Goal: Task Accomplishment & Management: Complete application form

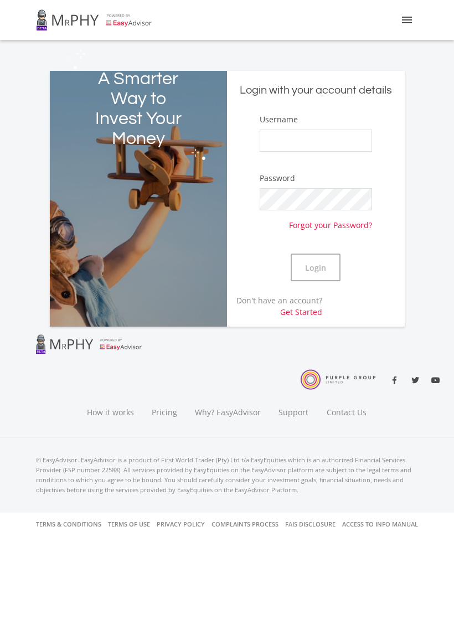
type input "Bjainodien"
click at [318, 263] on button "Login" at bounding box center [316, 268] width 50 height 28
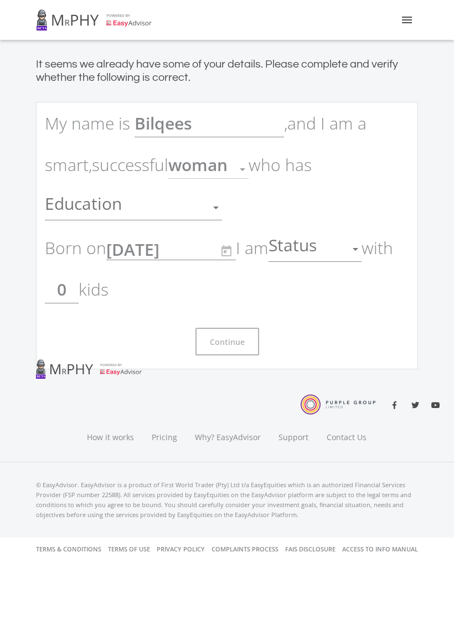
click at [220, 213] on div at bounding box center [215, 207] width 21 height 21
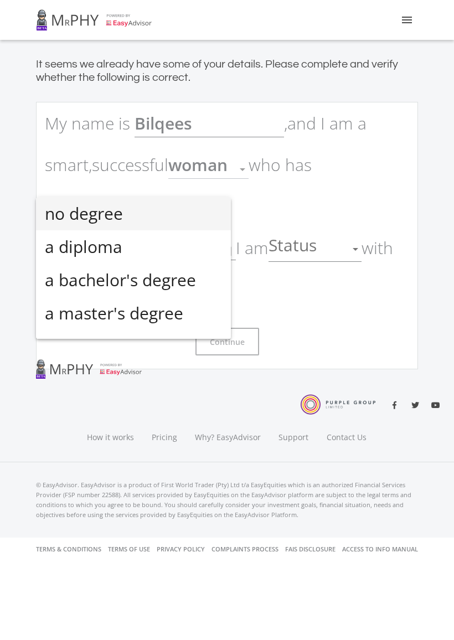
click at [306, 198] on div at bounding box center [227, 320] width 454 height 640
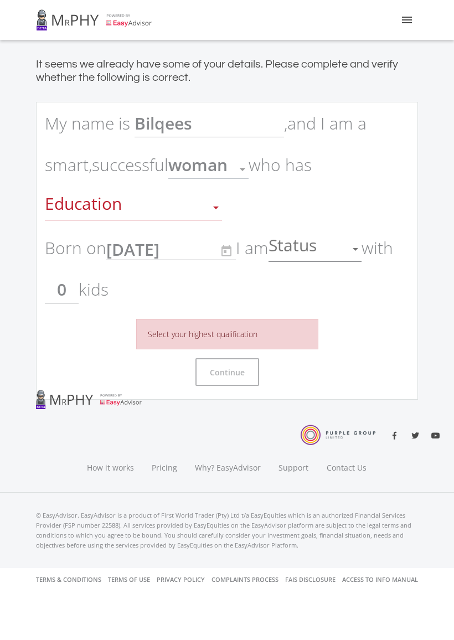
click at [210, 205] on div at bounding box center [215, 207] width 21 height 21
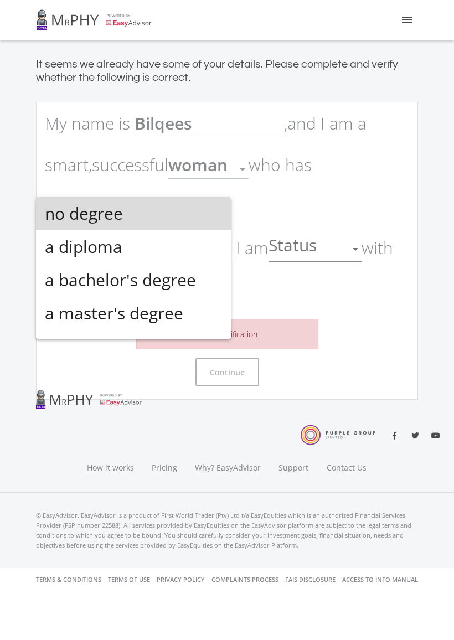
click at [179, 223] on span "no degree" at bounding box center [133, 213] width 177 height 33
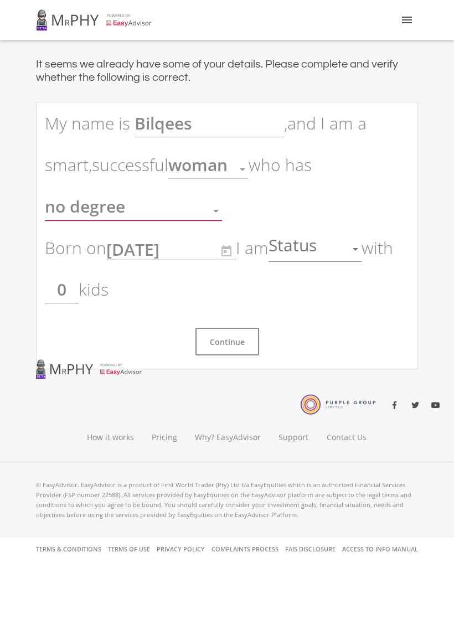
click at [359, 248] on div at bounding box center [355, 249] width 21 height 21
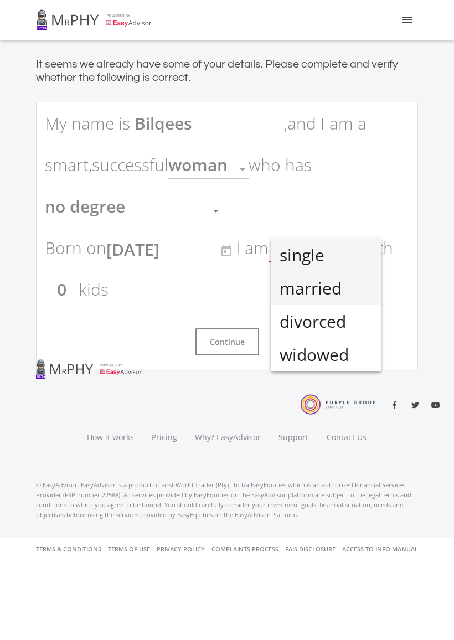
click at [350, 297] on span "married" at bounding box center [326, 288] width 93 height 33
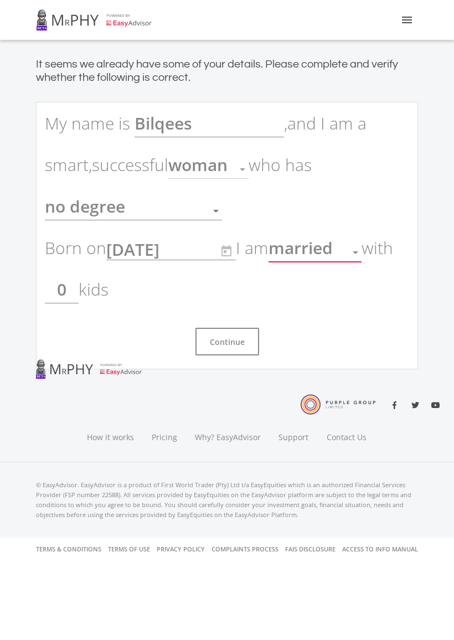
click at [61, 290] on input "0" at bounding box center [62, 290] width 34 height 28
click at [74, 288] on input "20" at bounding box center [62, 290] width 34 height 28
type input "2"
click at [217, 301] on p "My name is [PERSON_NAME] , and I am a smart, successful woman Gender who has no…" at bounding box center [227, 206] width 364 height 208
click at [226, 169] on span "woman" at bounding box center [197, 164] width 59 height 23
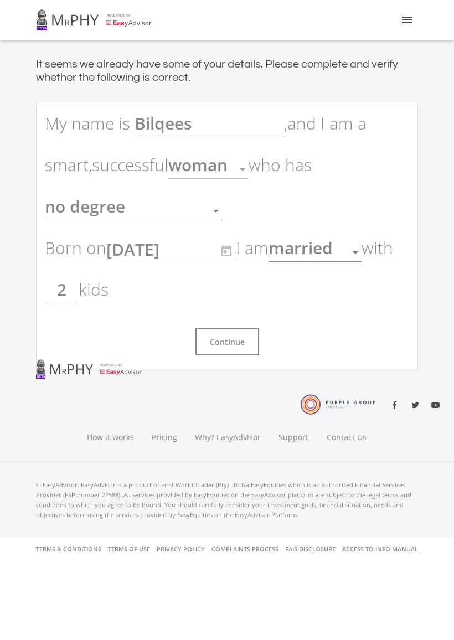
click at [245, 171] on div at bounding box center [243, 169] width 6 height 3
click at [228, 166] on span "woman" at bounding box center [197, 164] width 59 height 23
click at [250, 176] on div at bounding box center [242, 169] width 21 height 21
click at [249, 163] on div at bounding box center [242, 169] width 21 height 21
click at [228, 171] on span "woman" at bounding box center [197, 164] width 59 height 23
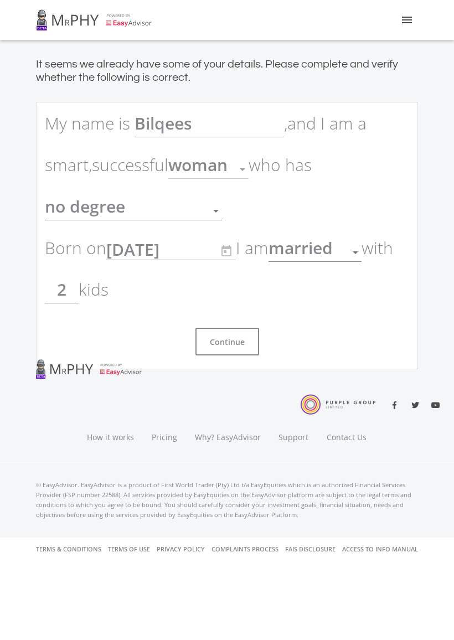
click at [233, 338] on button "Continue" at bounding box center [227, 342] width 64 height 28
click at [213, 212] on div at bounding box center [215, 210] width 21 height 21
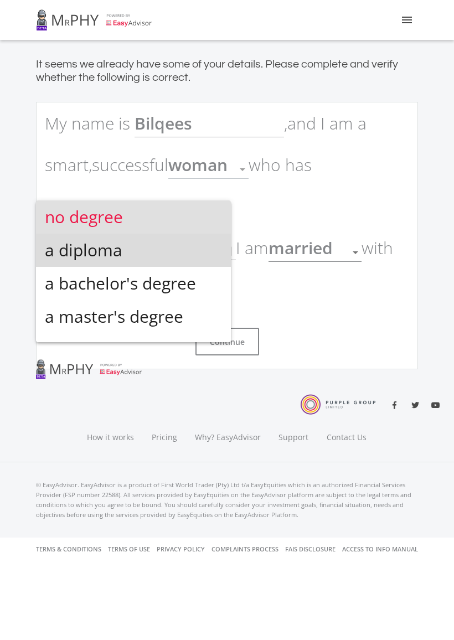
click at [194, 251] on span "a diploma" at bounding box center [133, 250] width 177 height 33
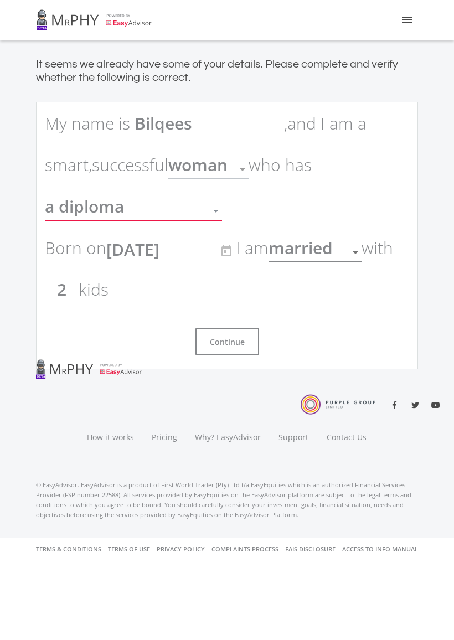
click at [226, 343] on button "Continue" at bounding box center [227, 342] width 64 height 28
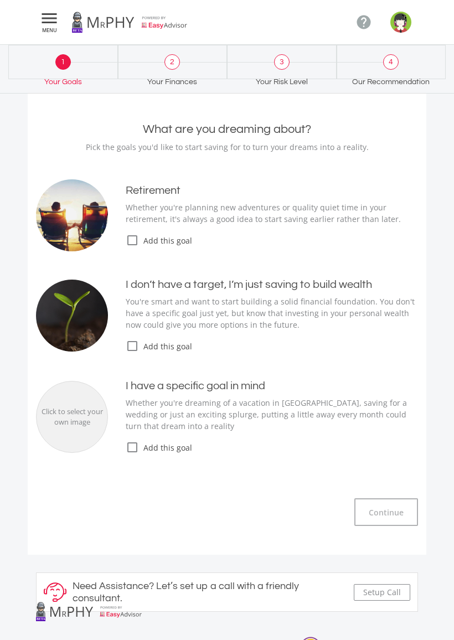
click at [265, 329] on p "You're smart and want to start building a solid financial foundation. You don't…" at bounding box center [272, 313] width 292 height 35
click at [134, 343] on icon "check_box_outline_blank" at bounding box center [132, 345] width 13 height 13
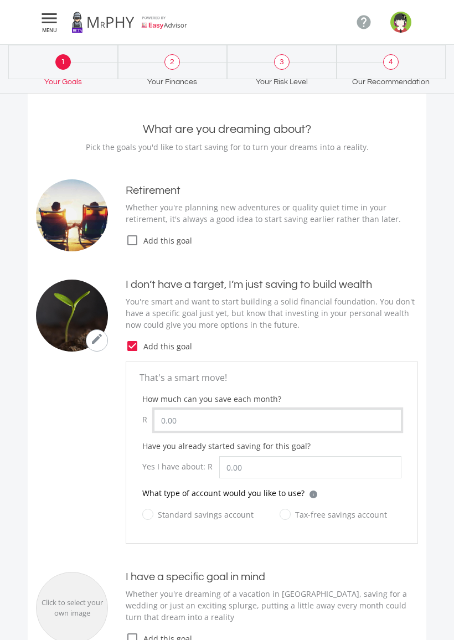
click at [327, 421] on input "How much can you save each month?" at bounding box center [277, 420] width 247 height 22
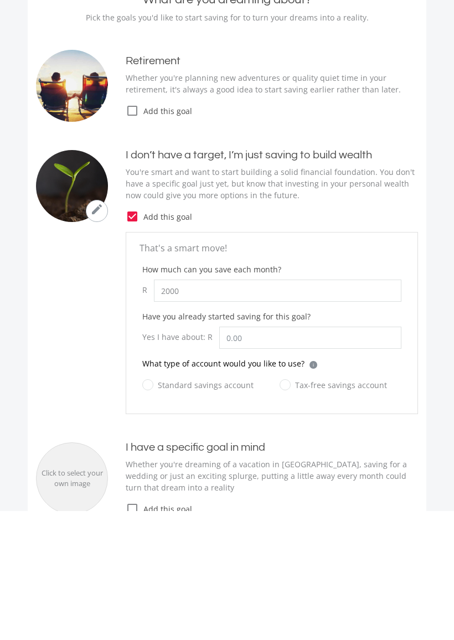
click at [390, 361] on form "That's a smart move! How much can you save each month? R 2000 Have you already …" at bounding box center [272, 452] width 292 height 182
type input "2,000.00"
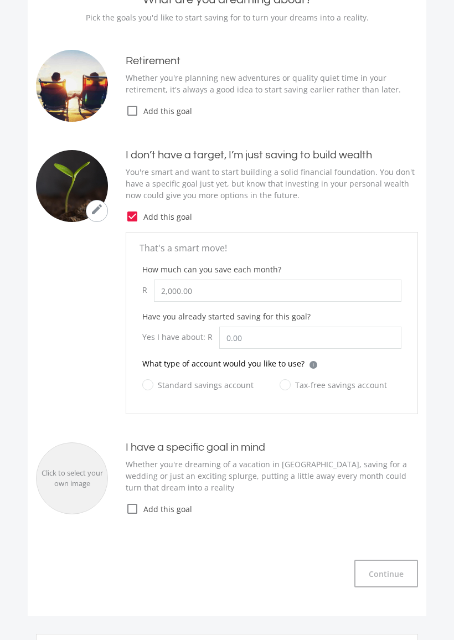
click at [285, 386] on label "Tax-free savings account" at bounding box center [333, 385] width 107 height 14
click at [285, 386] on input "Tax-free savings account" at bounding box center [321, 391] width 107 height 22
radio input "true"
click at [310, 371] on div "What type of account would you like to use? i Which account type should I choos…" at bounding box center [271, 368] width 259 height 20
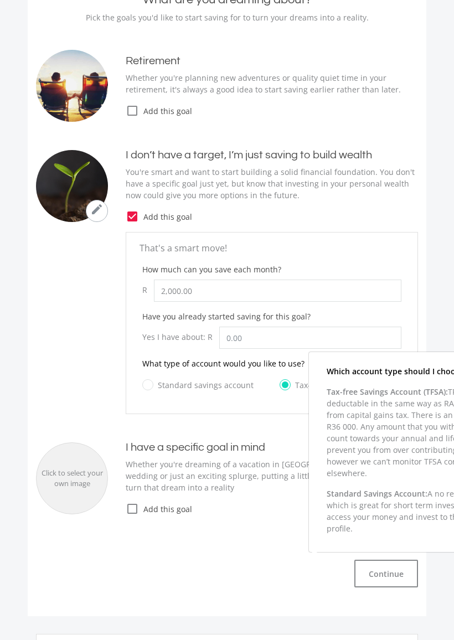
click at [309, 360] on div "Which account type should I choose? Tax-free Savings Account (TFSA): TFSA accou…" at bounding box center [449, 452] width 281 height 200
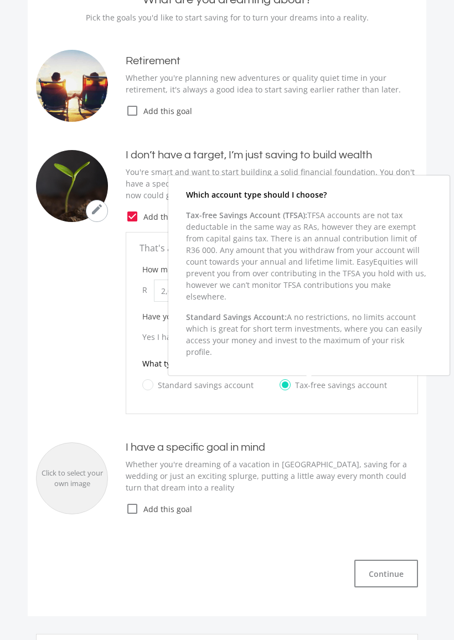
click at [310, 369] on div "What type of account would you like to use? i Which account type should I choos…" at bounding box center [271, 368] width 259 height 20
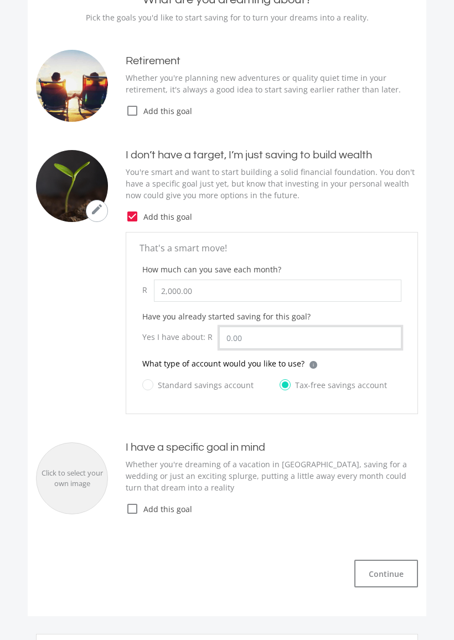
click at [299, 348] on input "Have you already started saving for this goal?" at bounding box center [310, 338] width 182 height 22
click at [315, 363] on div "What type of account would you like to use? i Which account type should I choos…" at bounding box center [271, 368] width 259 height 20
click at [301, 348] on input "Have you already started saving for this goal?" at bounding box center [310, 338] width 182 height 22
click at [307, 368] on div "What type of account would you like to use? i Which account type should I choos…" at bounding box center [271, 368] width 259 height 20
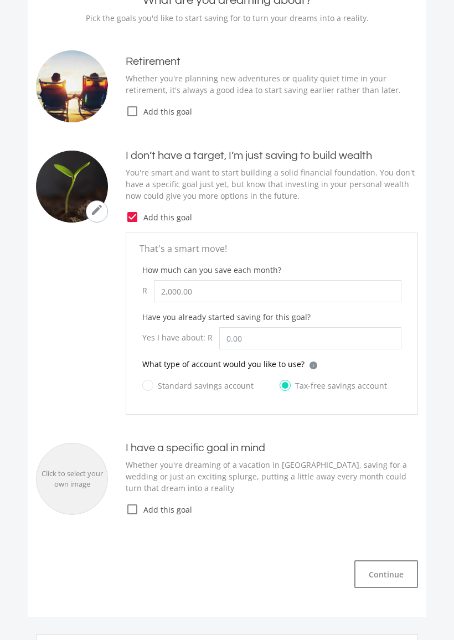
scroll to position [130, 0]
click at [313, 359] on div "What type of account would you like to use? i Which account type should I choos…" at bounding box center [271, 368] width 259 height 20
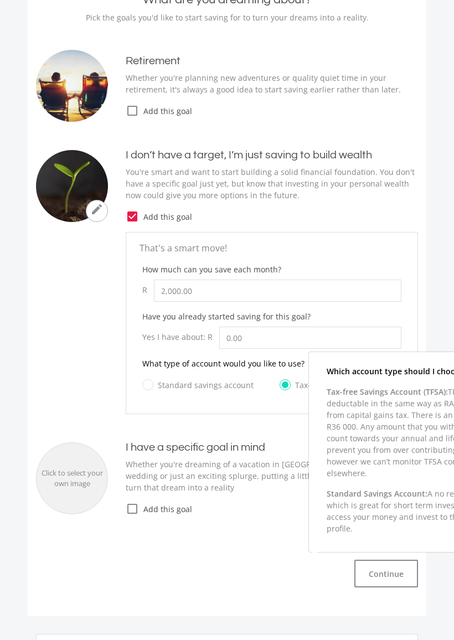
click at [312, 366] on div "Which account type should I choose? Tax-free Savings Account (TFSA): TFSA accou…" at bounding box center [449, 452] width 281 height 200
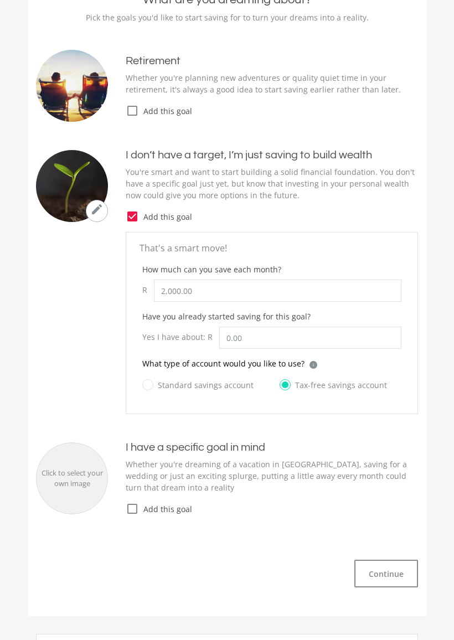
click at [425, 474] on div "What are you dreaming about? Pick the goals you'd like to start saving for to t…" at bounding box center [227, 290] width 399 height 630
click at [149, 389] on label "Standard savings account" at bounding box center [197, 385] width 111 height 14
click at [149, 389] on input "Standard savings account" at bounding box center [186, 391] width 111 height 22
radio input "true"
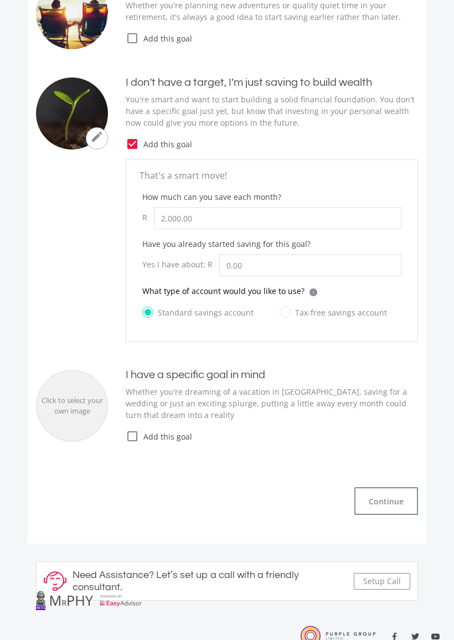
scroll to position [202, 0]
click at [132, 435] on icon "check_box_outline_blank" at bounding box center [132, 436] width 13 height 13
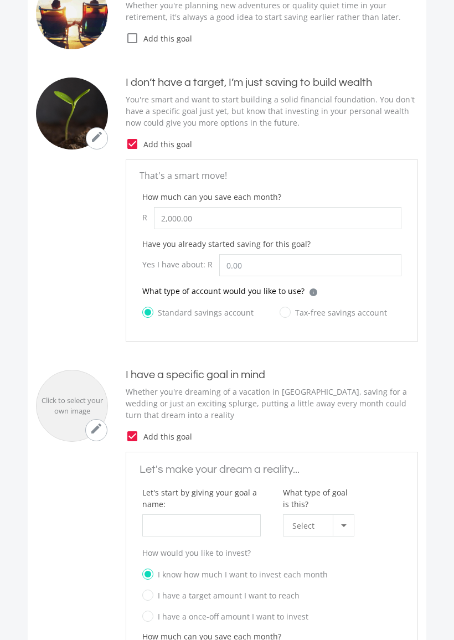
click at [284, 314] on label "Tax-free savings account" at bounding box center [333, 313] width 107 height 14
click at [284, 314] on input "Tax-free savings account" at bounding box center [321, 319] width 107 height 22
radio input "true"
radio input "false"
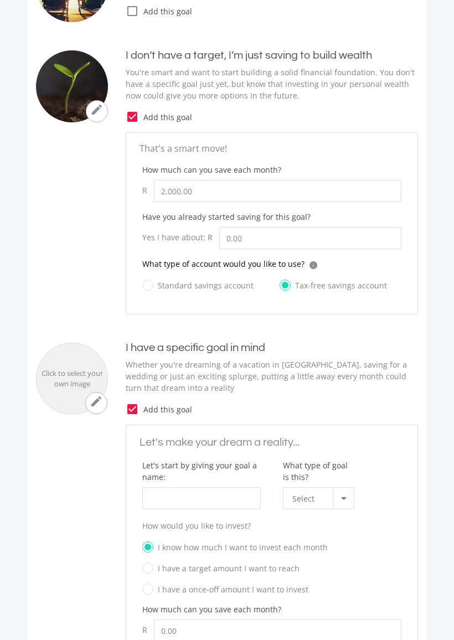
scroll to position [235, 0]
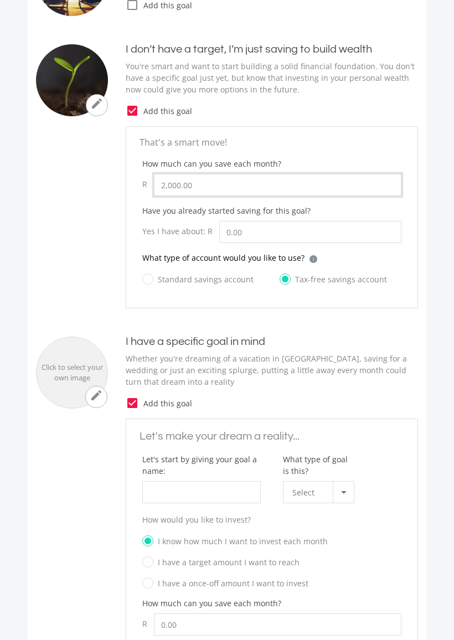
click at [209, 193] on input "2,000.00" at bounding box center [277, 185] width 247 height 22
type input "2"
click at [373, 396] on label "check_box_outline_blank check_box Add this goal" at bounding box center [272, 402] width 292 height 13
type input "1,000.00"
radio input "true"
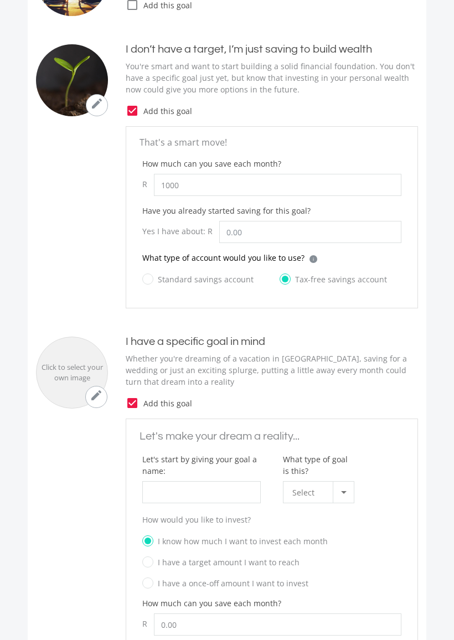
type input "0"
type input "0.00"
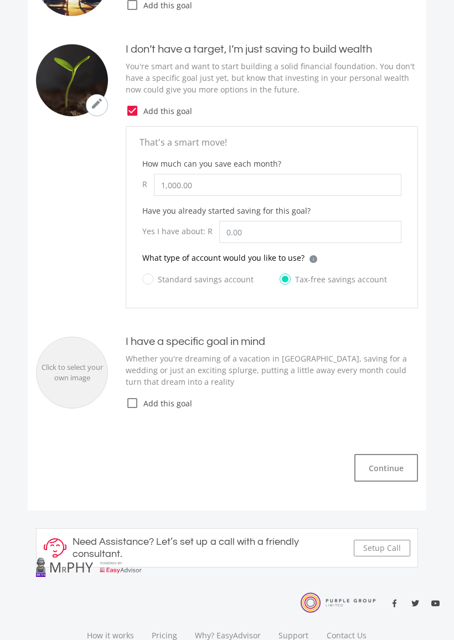
click at [148, 399] on span "Add this goal" at bounding box center [278, 403] width 279 height 12
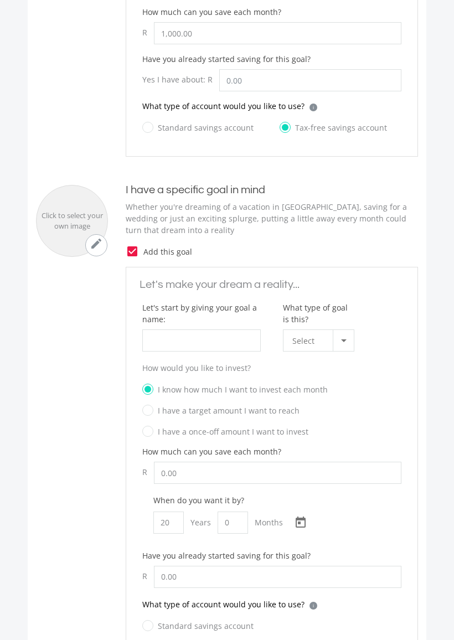
scroll to position [390, 0]
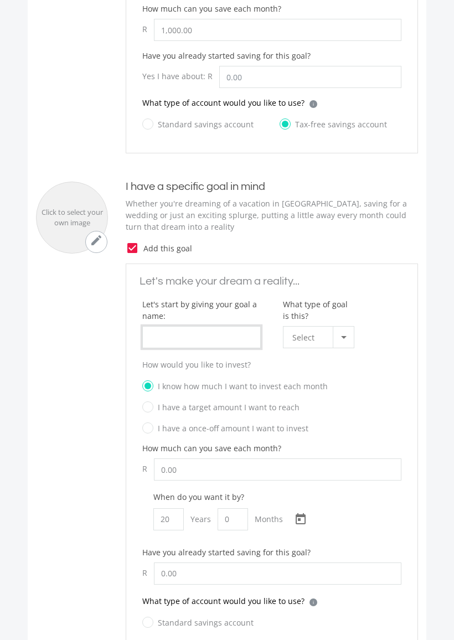
click at [228, 343] on input "What type of goal is this?" at bounding box center [201, 338] width 118 height 22
click at [343, 338] on div at bounding box center [344, 338] width 6 height 3
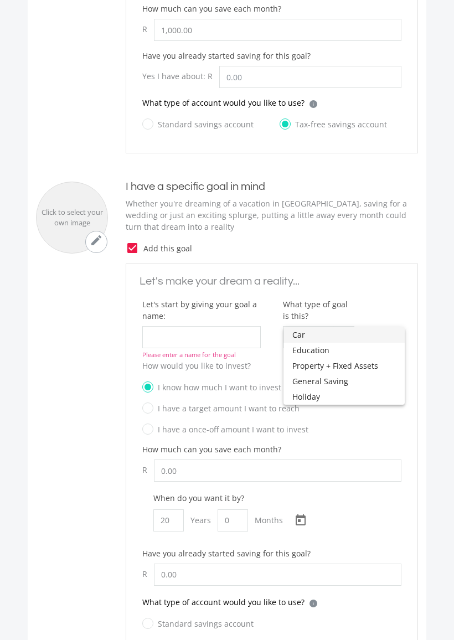
scroll to position [398, 0]
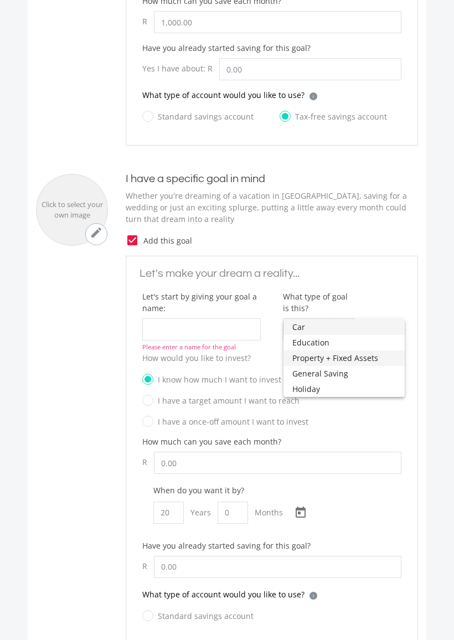
click at [369, 355] on span "Property + Fixed Assets" at bounding box center [344, 358] width 104 height 16
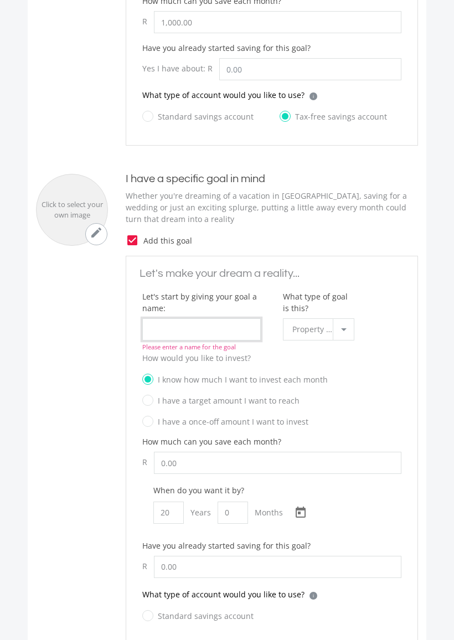
click at [202, 324] on input "What type of goal is this?" at bounding box center [201, 329] width 118 height 22
type input "T"
type input "S"
type input "Aspirations"
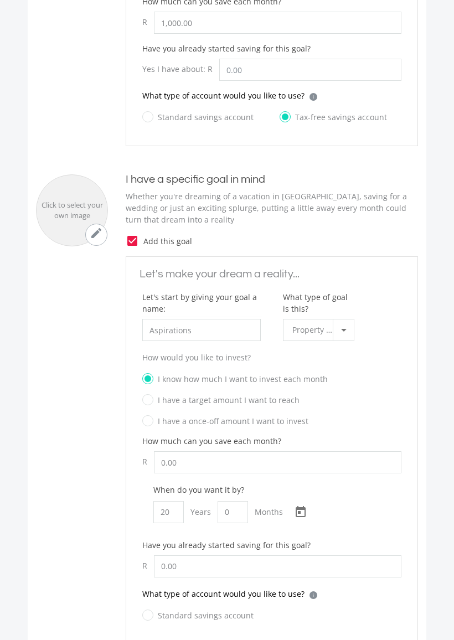
click at [377, 365] on div "How would you like to invest? I know how much I want to invest each month I hav…" at bounding box center [271, 394] width 281 height 84
click at [296, 456] on input "0.00" at bounding box center [277, 462] width 247 height 22
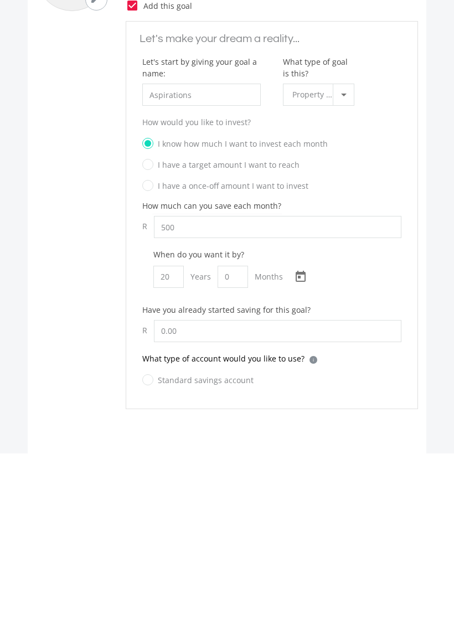
click at [390, 435] on div "When do you want it by? 20 Years 0 Months [DATE] Choose a date" at bounding box center [271, 462] width 259 height 55
type input "500.00"
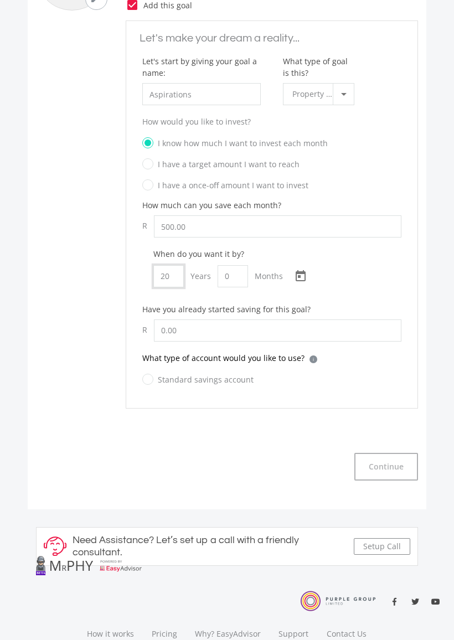
click at [172, 270] on input "20" at bounding box center [168, 276] width 30 height 22
type input "10"
click at [353, 276] on div "When do you want it by? 10 Years 0 Months [DATE] Choose a date" at bounding box center [271, 276] width 259 height 55
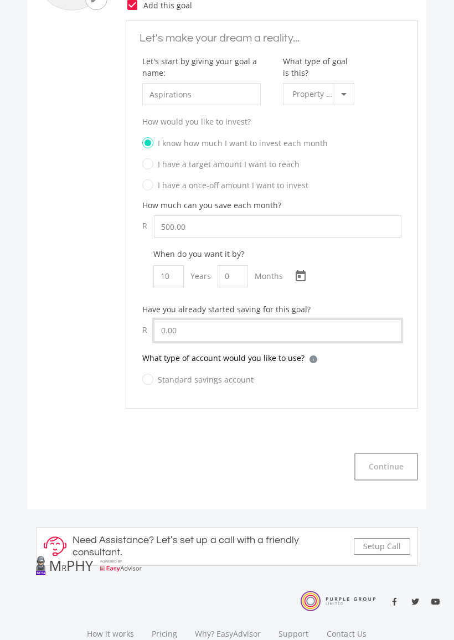
click at [360, 320] on input "0.00" at bounding box center [277, 330] width 247 height 22
click at [149, 375] on label "Standard savings account" at bounding box center [197, 380] width 111 height 14
click at [149, 375] on input "Standard savings account" at bounding box center [186, 386] width 111 height 22
radio input "true"
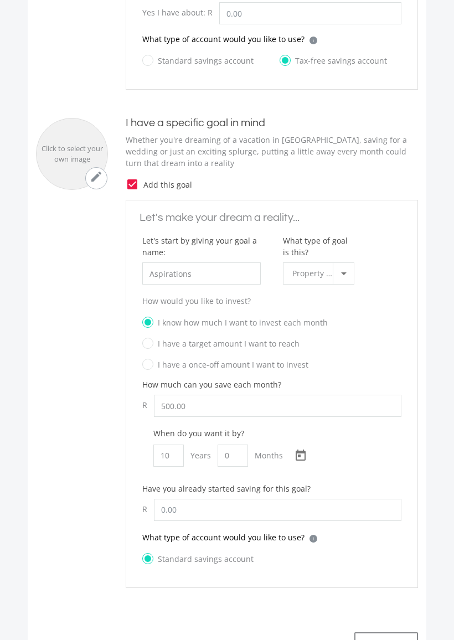
scroll to position [454, 0]
click at [336, 272] on div at bounding box center [343, 273] width 21 height 21
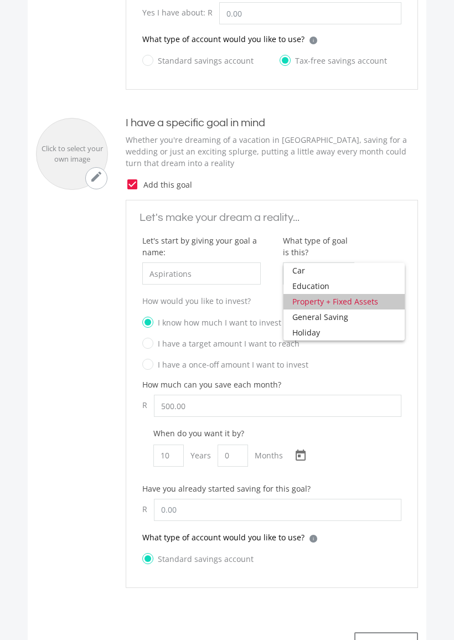
scroll to position [471, 0]
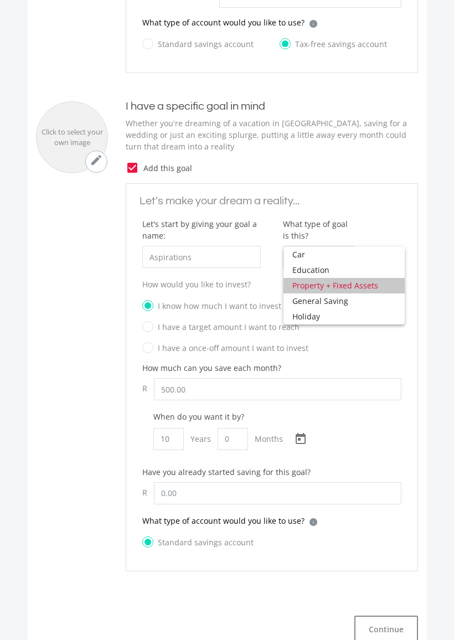
click at [374, 283] on span "Property + Fixed Assets" at bounding box center [344, 286] width 104 height 16
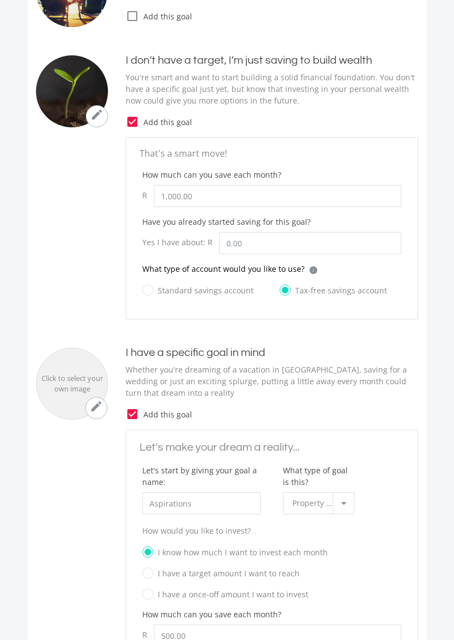
scroll to position [224, 0]
click at [206, 202] on input "1,000.00" at bounding box center [277, 196] width 247 height 22
type input "1"
click at [389, 401] on div "I have a specific goal in mind Whether you're dreaming of a vacation in [GEOGRA…" at bounding box center [263, 383] width 310 height 75
type input "500.00"
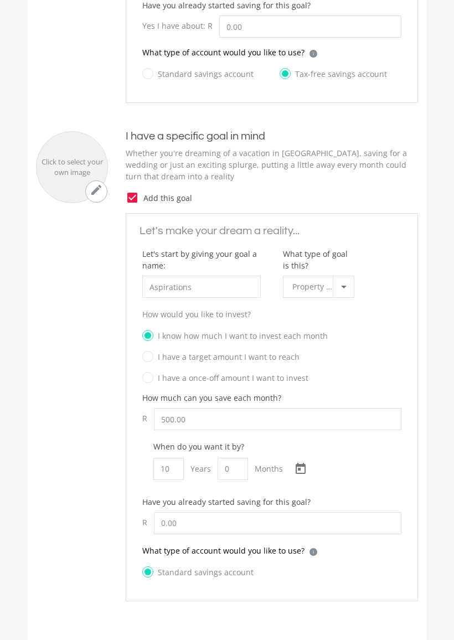
scroll to position [442, 0]
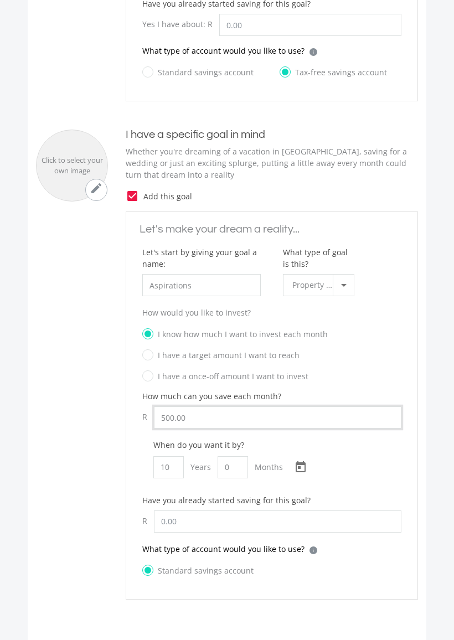
click at [206, 416] on input "500.00" at bounding box center [277, 418] width 247 height 22
type input "5"
click at [400, 352] on div "I have a target amount I want to reach" at bounding box center [271, 357] width 259 height 17
type input "1,000.00"
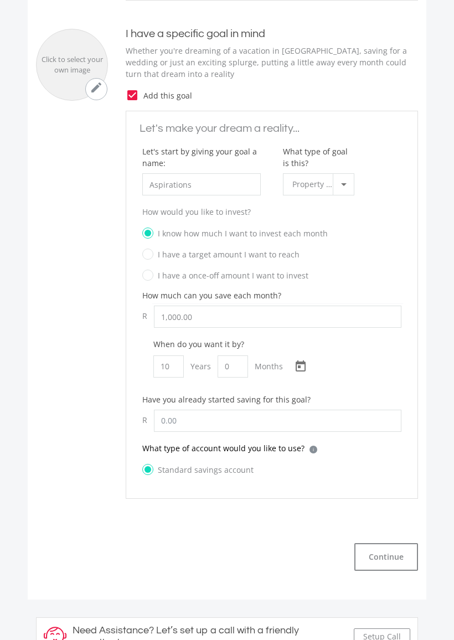
scroll to position [545, 0]
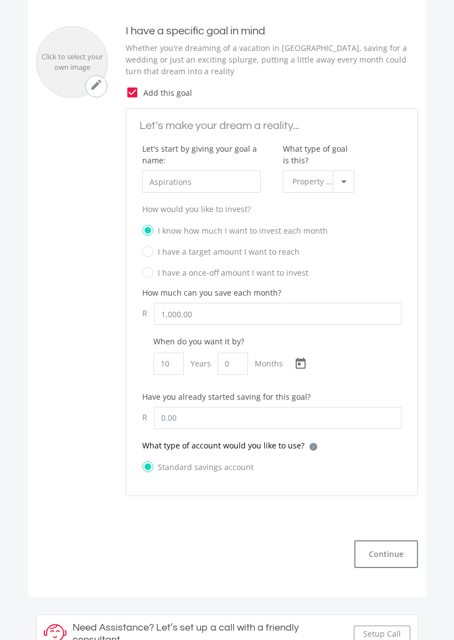
click at [399, 552] on button "Continue" at bounding box center [386, 555] width 64 height 28
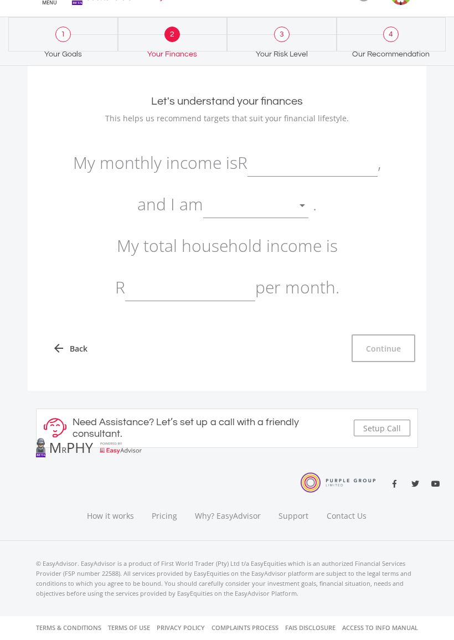
scroll to position [23, 0]
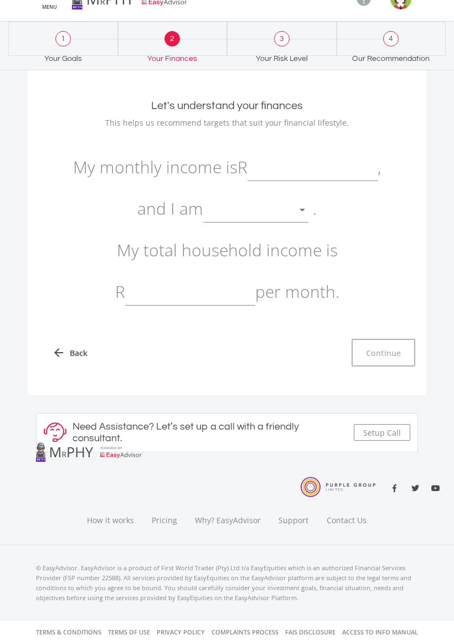
click at [291, 165] on input "text" at bounding box center [312, 167] width 130 height 28
click at [254, 209] on div at bounding box center [247, 209] width 89 height 21
type input "11,500.00"
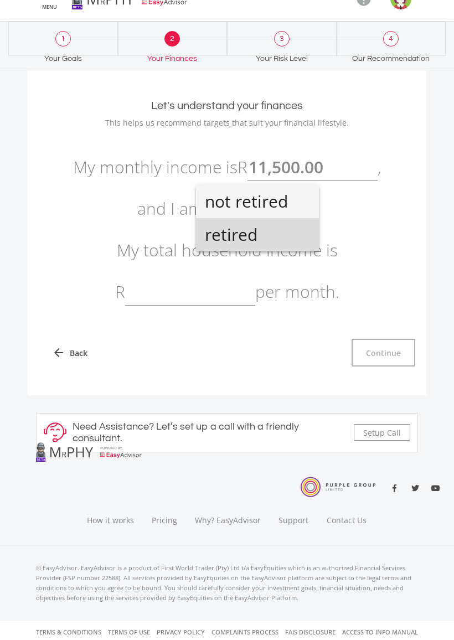
click at [270, 231] on span "retired" at bounding box center [257, 234] width 105 height 33
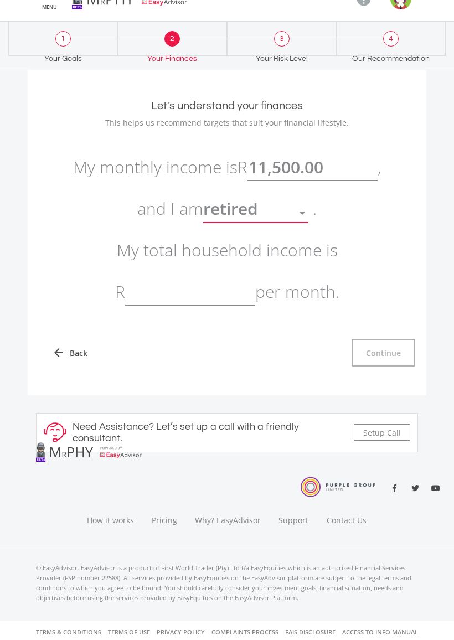
click at [296, 206] on div at bounding box center [302, 213] width 21 height 21
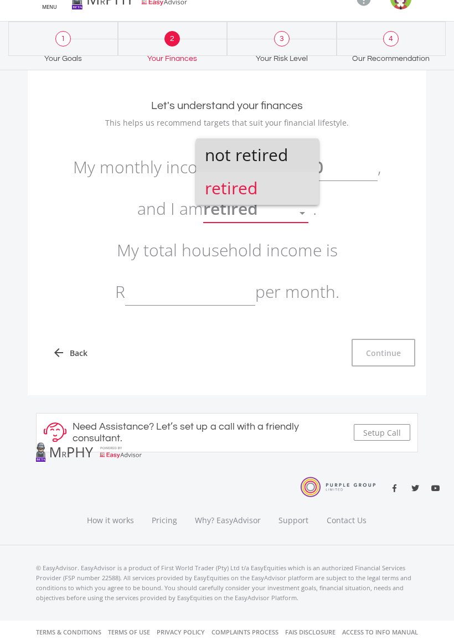
click at [282, 161] on span "not retired" at bounding box center [257, 154] width 105 height 33
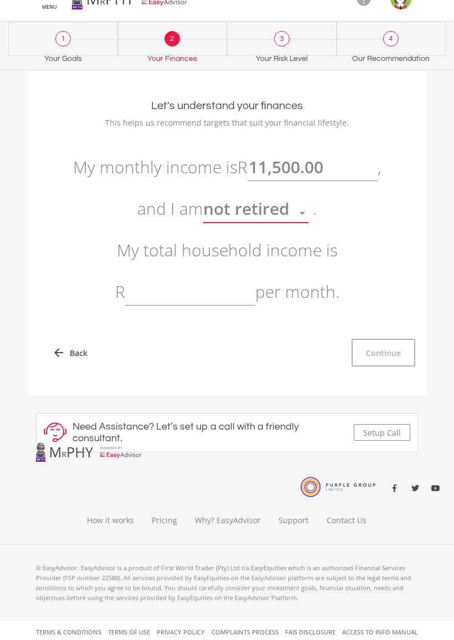
click at [192, 287] on input "text" at bounding box center [190, 292] width 130 height 28
click at [276, 360] on div "arrow_back Back Continue" at bounding box center [227, 353] width 376 height 28
type input "22,700.00"
click at [392, 348] on button "Continue" at bounding box center [384, 353] width 64 height 28
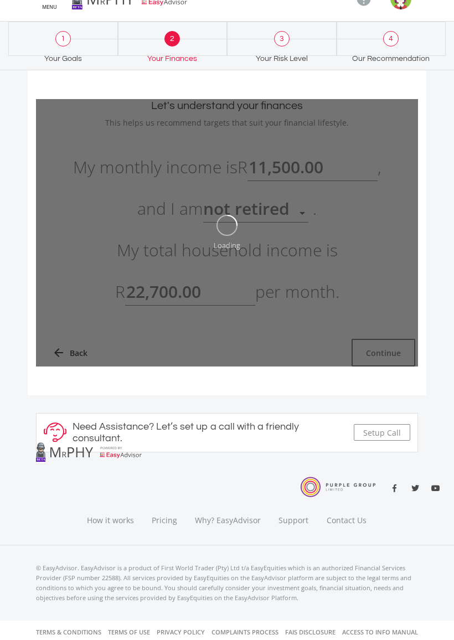
type input "11500"
type input "22700"
type input "11,500.00"
type input "22,700.00"
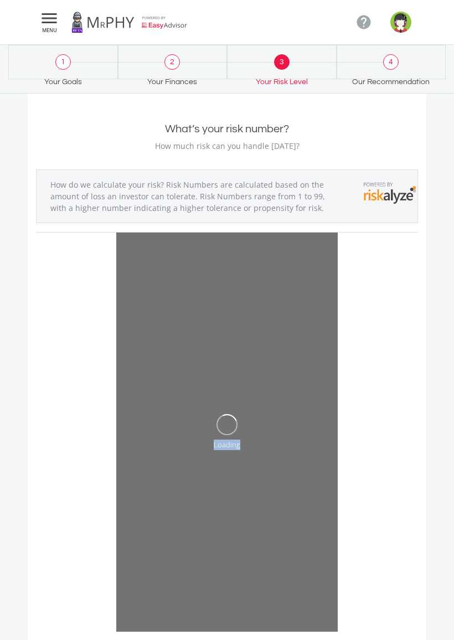
click at [365, 494] on div "Loading" at bounding box center [227, 432] width 382 height 399
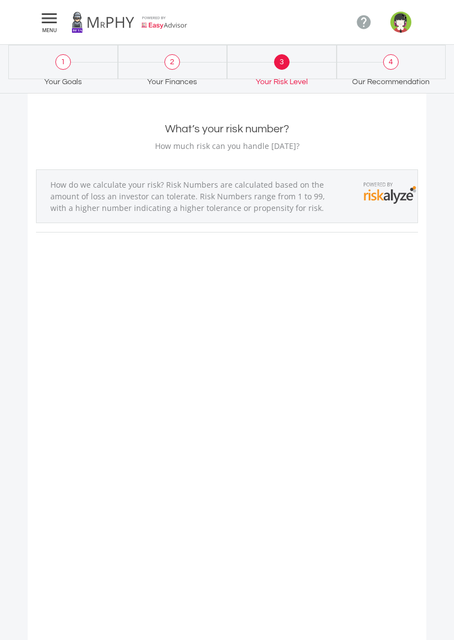
click at [381, 543] on div "What’s your risk number? How much risk can you handle [DATE]? How do we calcula…" at bounding box center [227, 418] width 382 height 592
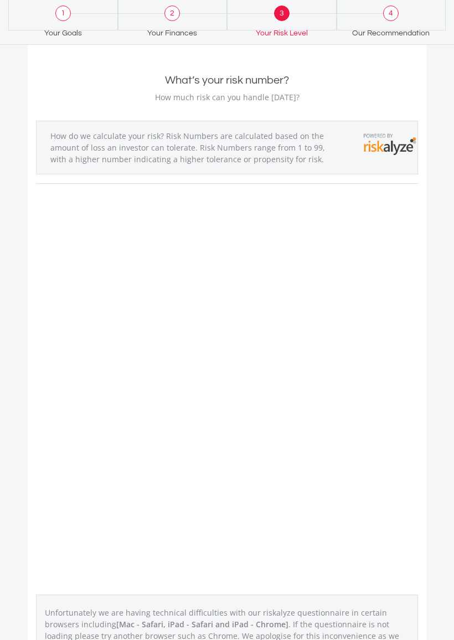
scroll to position [147, 0]
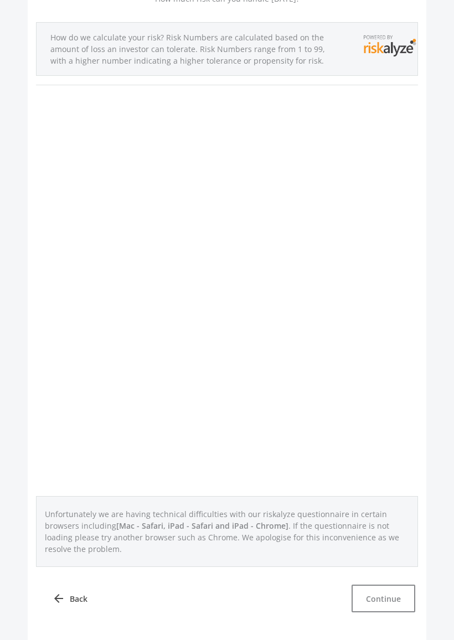
click at [415, 326] on div "What’s your risk number? How much risk can you handle [DATE]? How do we calcula…" at bounding box center [227, 272] width 382 height 592
click at [369, 205] on div "What’s your risk number? How much risk can you handle [DATE]? How do we calcula…" at bounding box center [227, 272] width 382 height 592
click at [398, 213] on div "What’s your risk number? How much risk can you handle [DATE]? How do we calcula…" at bounding box center [227, 272] width 382 height 592
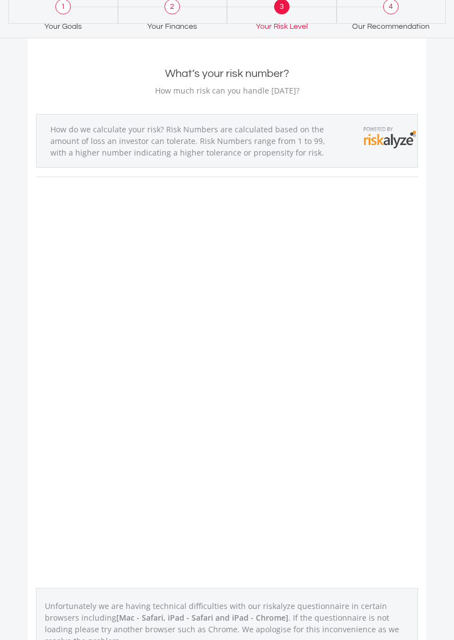
scroll to position [0, 0]
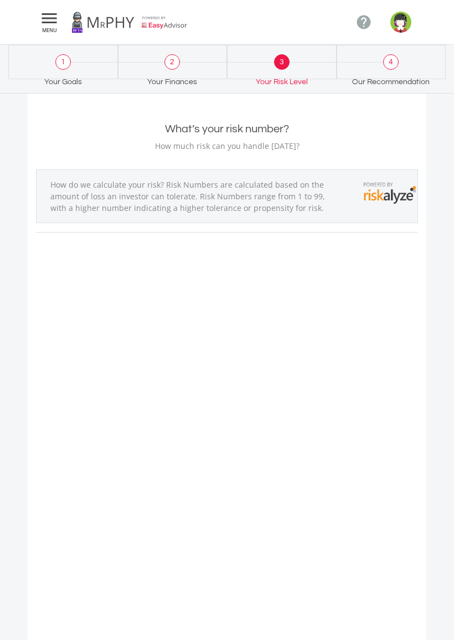
click at [369, 313] on div "What’s your risk number? How much risk can you handle [DATE]? How do we calcula…" at bounding box center [227, 418] width 382 height 592
click at [44, 13] on icon "" at bounding box center [49, 18] width 20 height 13
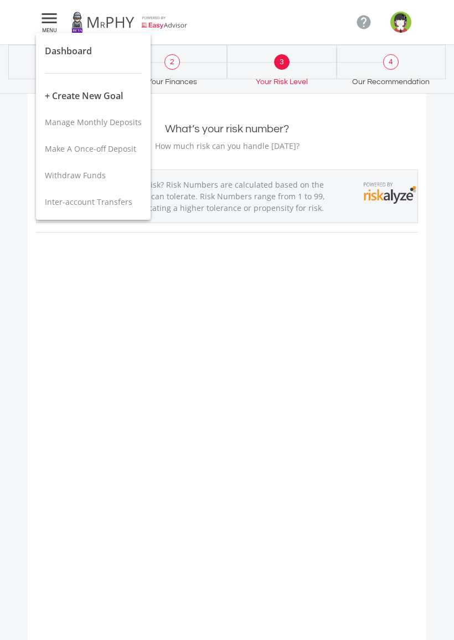
click at [416, 302] on div at bounding box center [227, 320] width 454 height 640
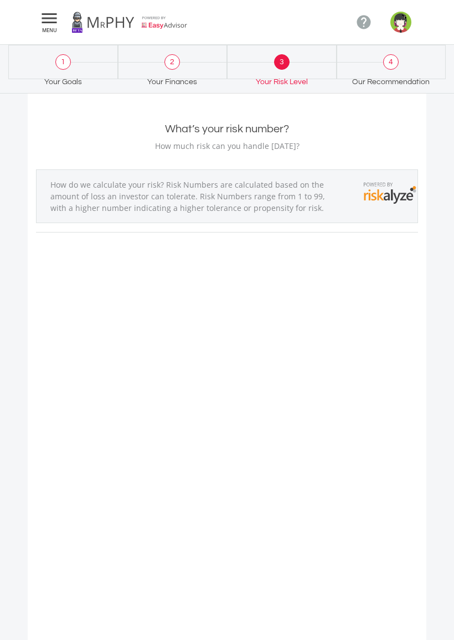
click at [401, 16] on img "button" at bounding box center [400, 22] width 21 height 21
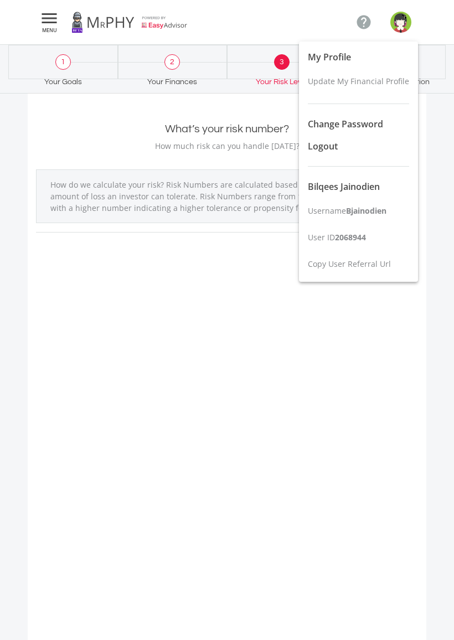
click at [390, 267] on button "Copy User Referral Url" at bounding box center [358, 264] width 119 height 27
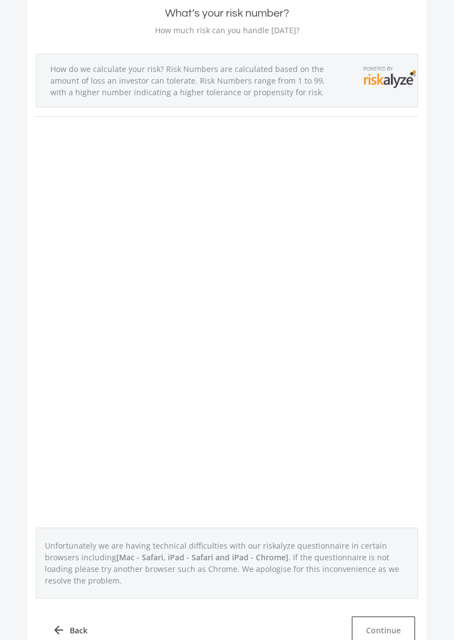
scroll to position [394, 0]
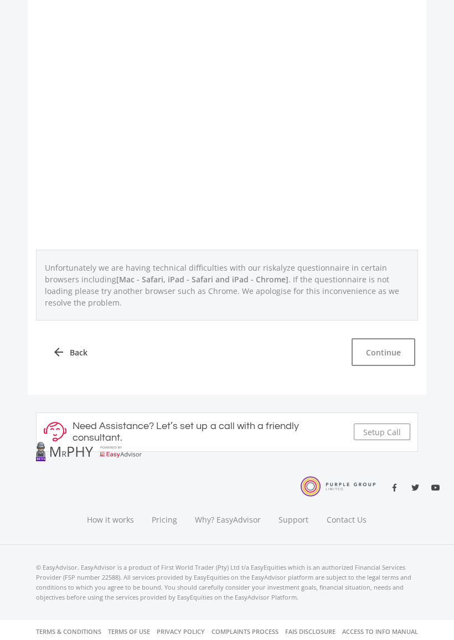
click at [397, 354] on button "Continue" at bounding box center [384, 352] width 64 height 28
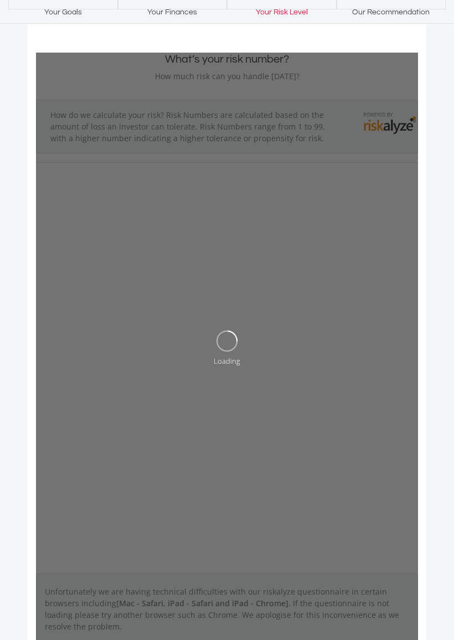
scroll to position [0, 0]
